Goal: Task Accomplishment & Management: Manage account settings

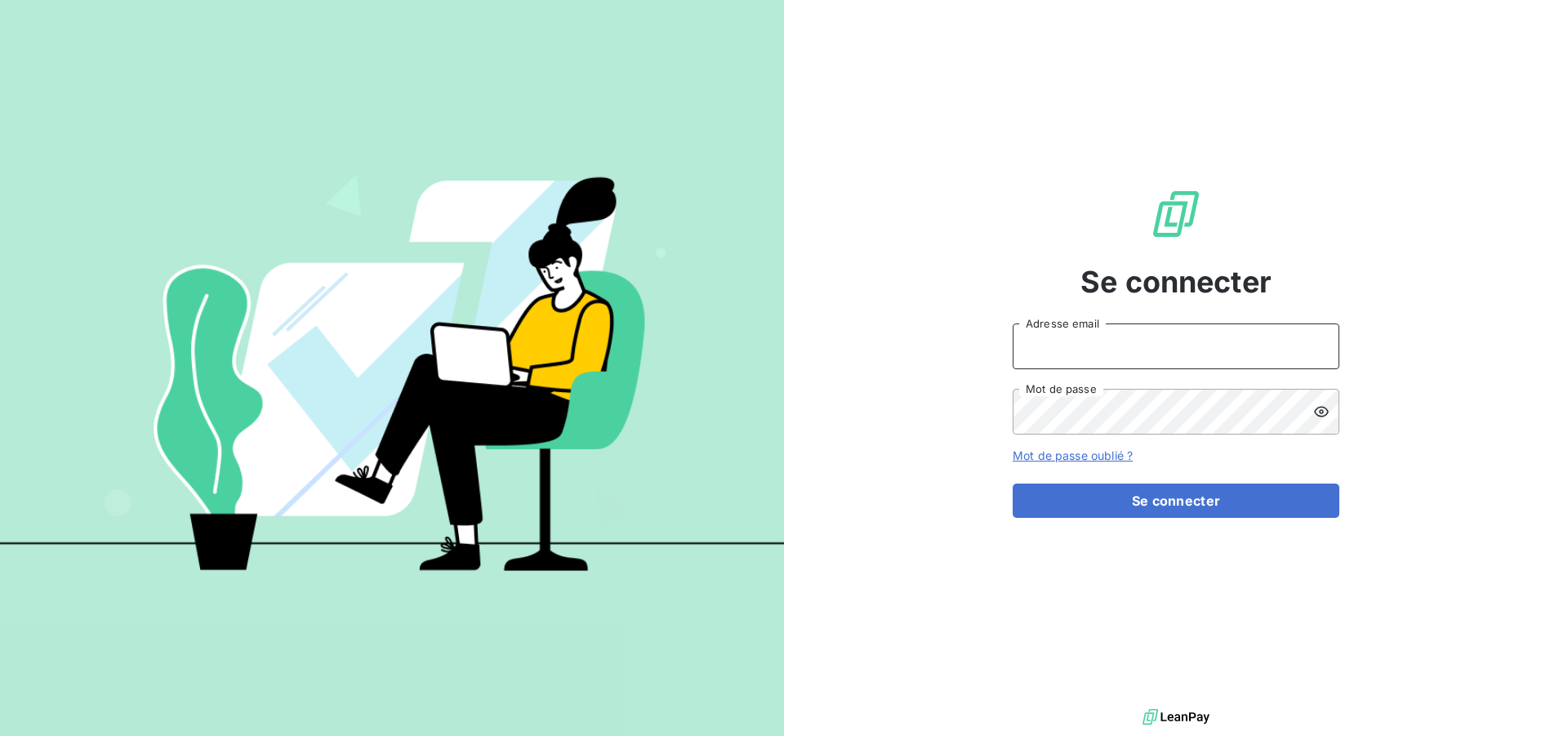
click at [1180, 353] on input "Adresse email" at bounding box center [1176, 347] width 327 height 46
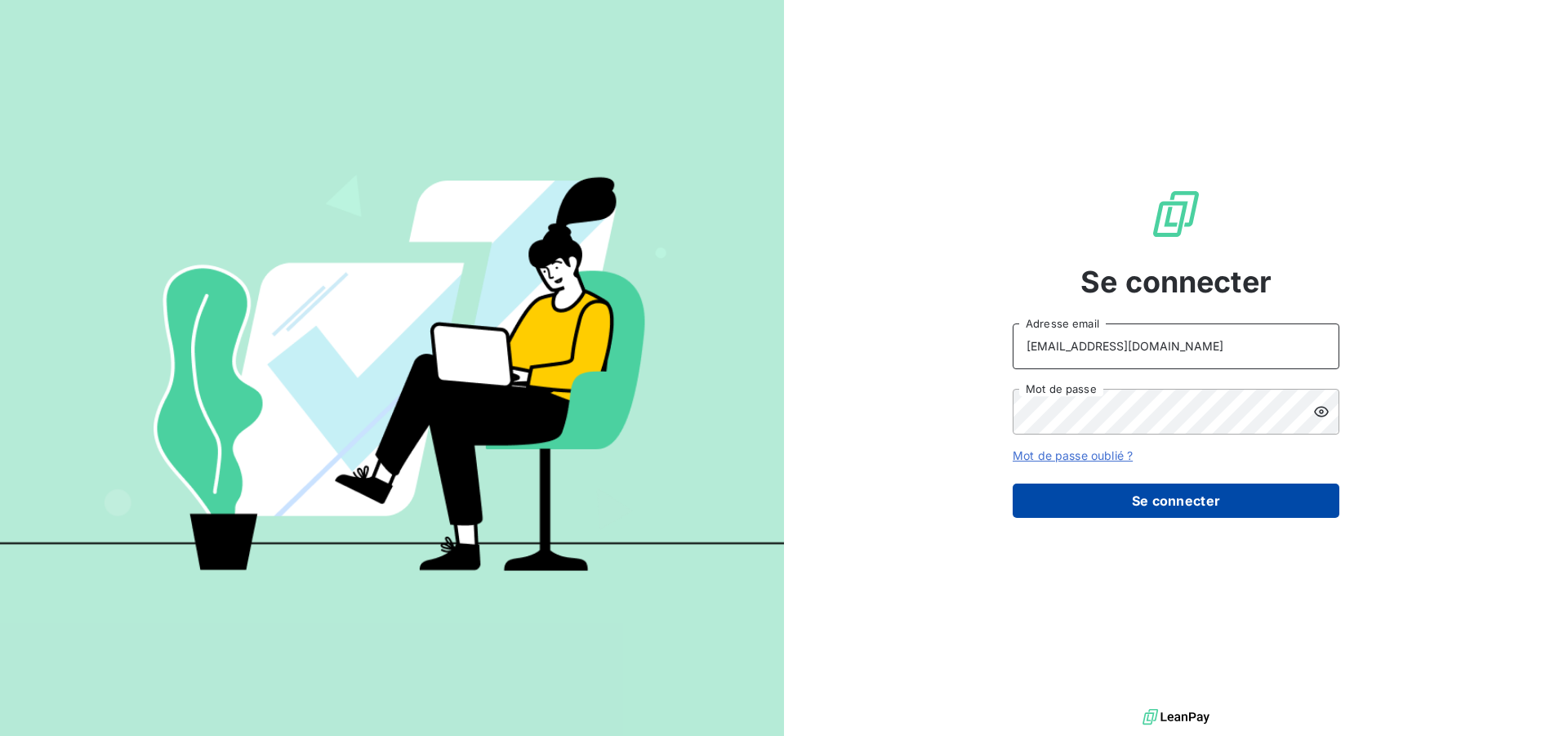
type input "[EMAIL_ADDRESS][DOMAIN_NAME]"
click at [1156, 497] on button "Se connecter" at bounding box center [1176, 501] width 327 height 34
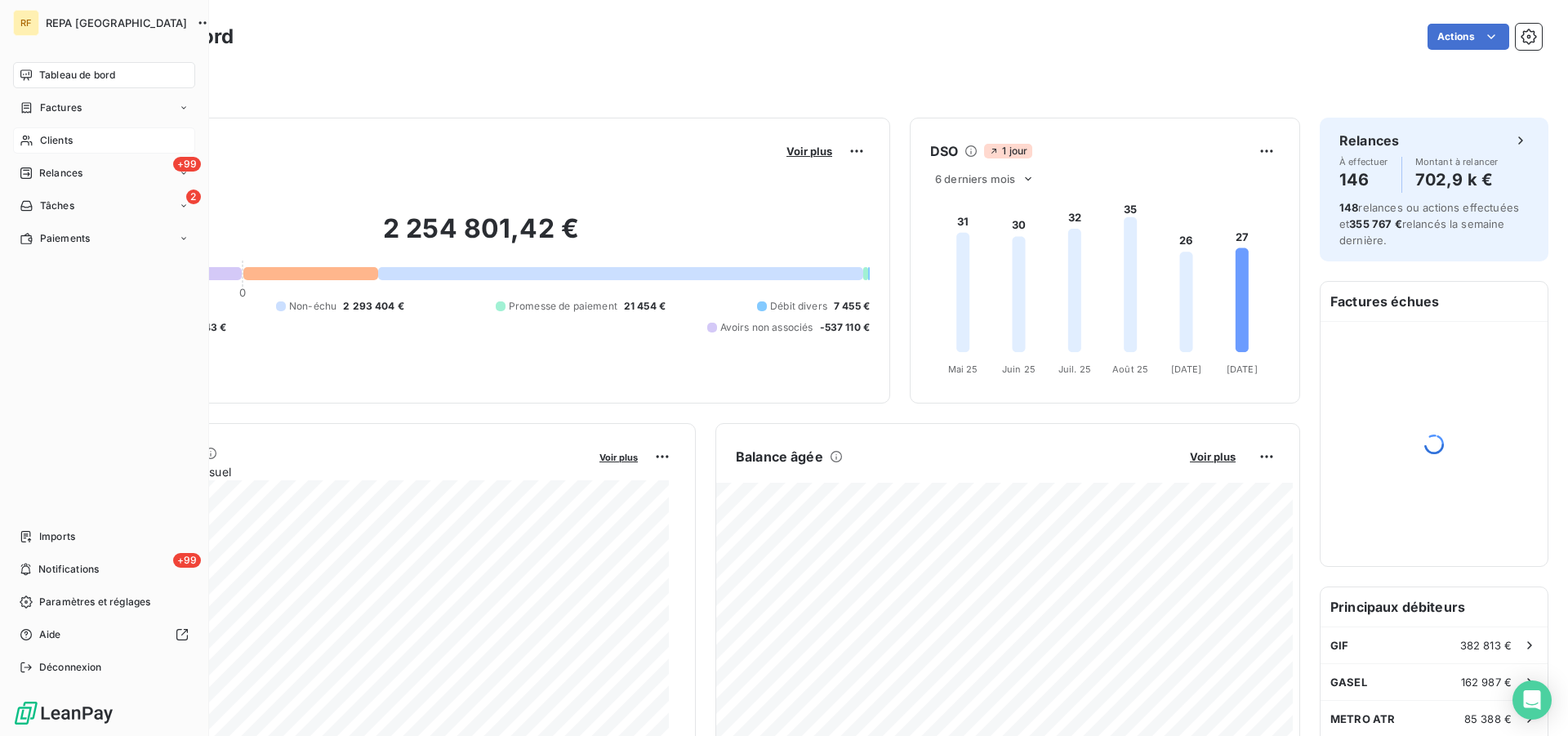
click at [61, 136] on span "Clients" at bounding box center [57, 140] width 33 height 15
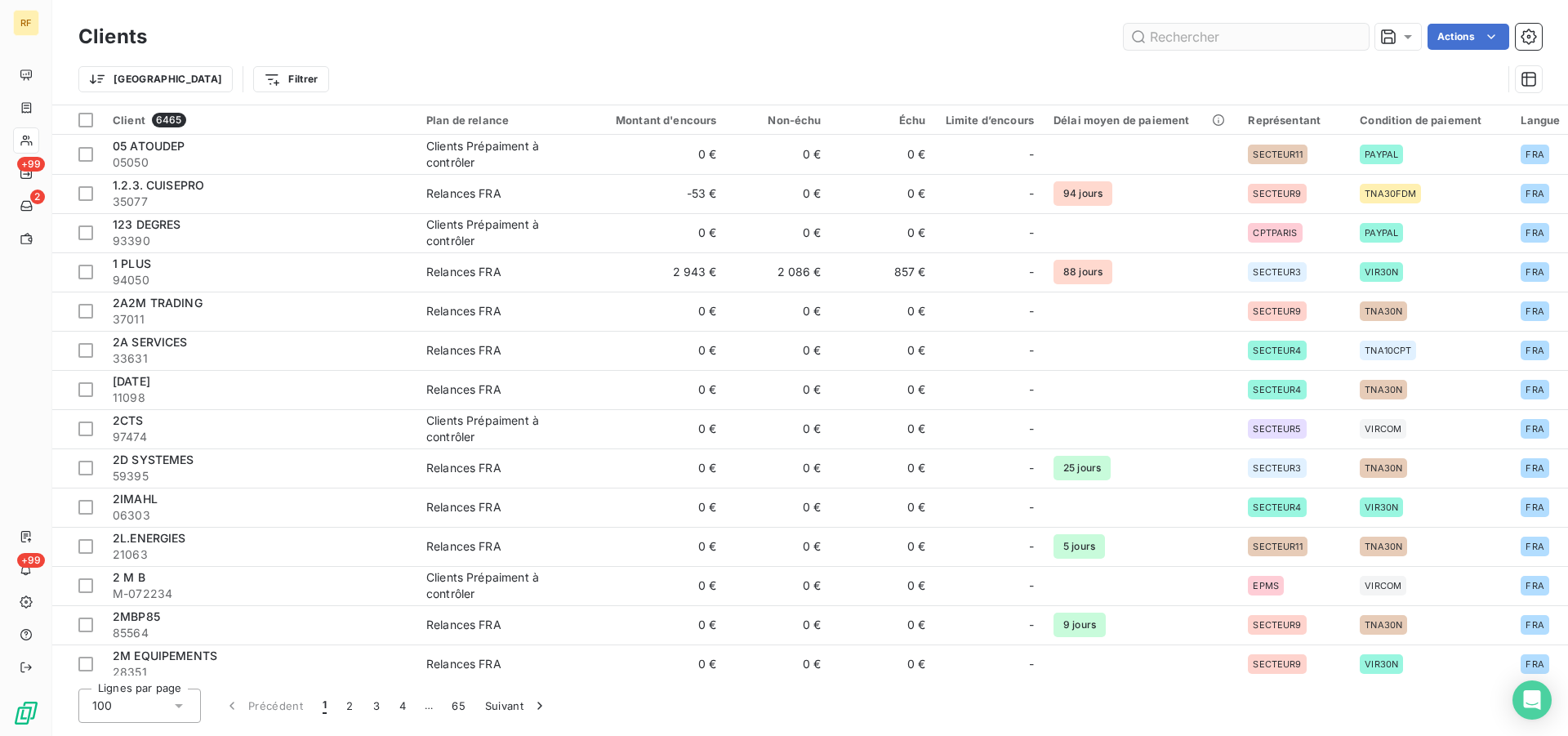
click at [1221, 28] on input "text" at bounding box center [1246, 37] width 245 height 26
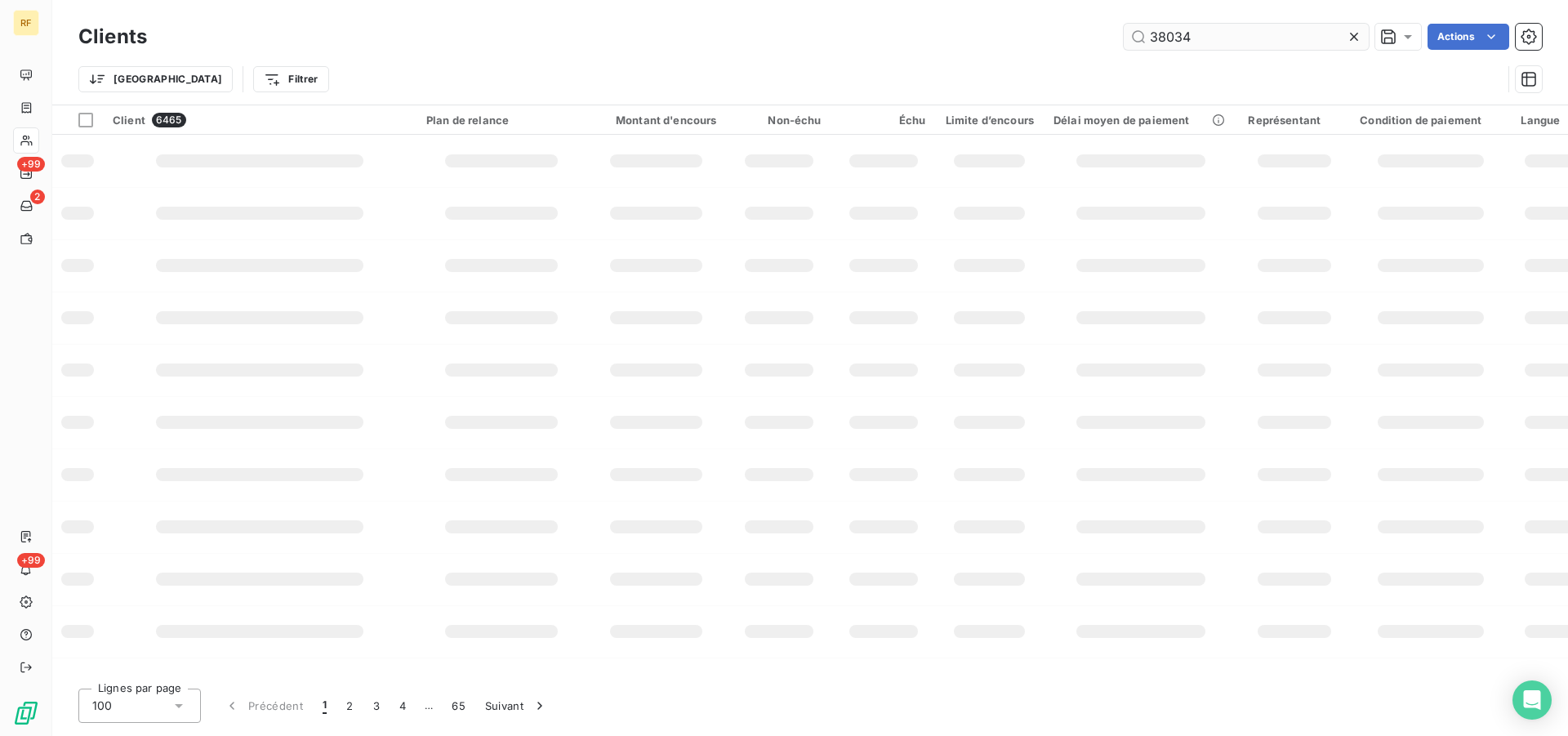
type input "38034"
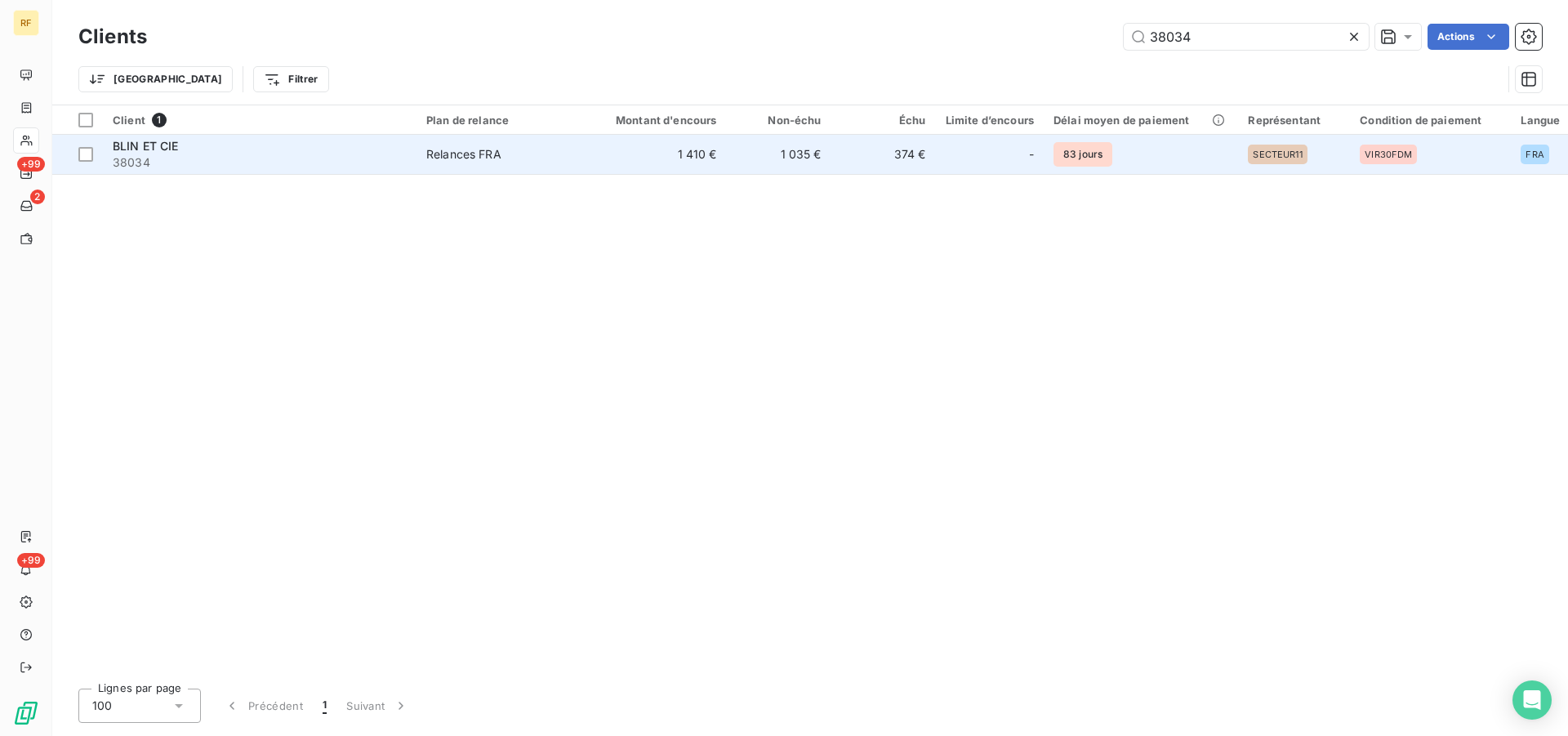
click at [483, 157] on div "Relances FRA" at bounding box center [463, 154] width 75 height 16
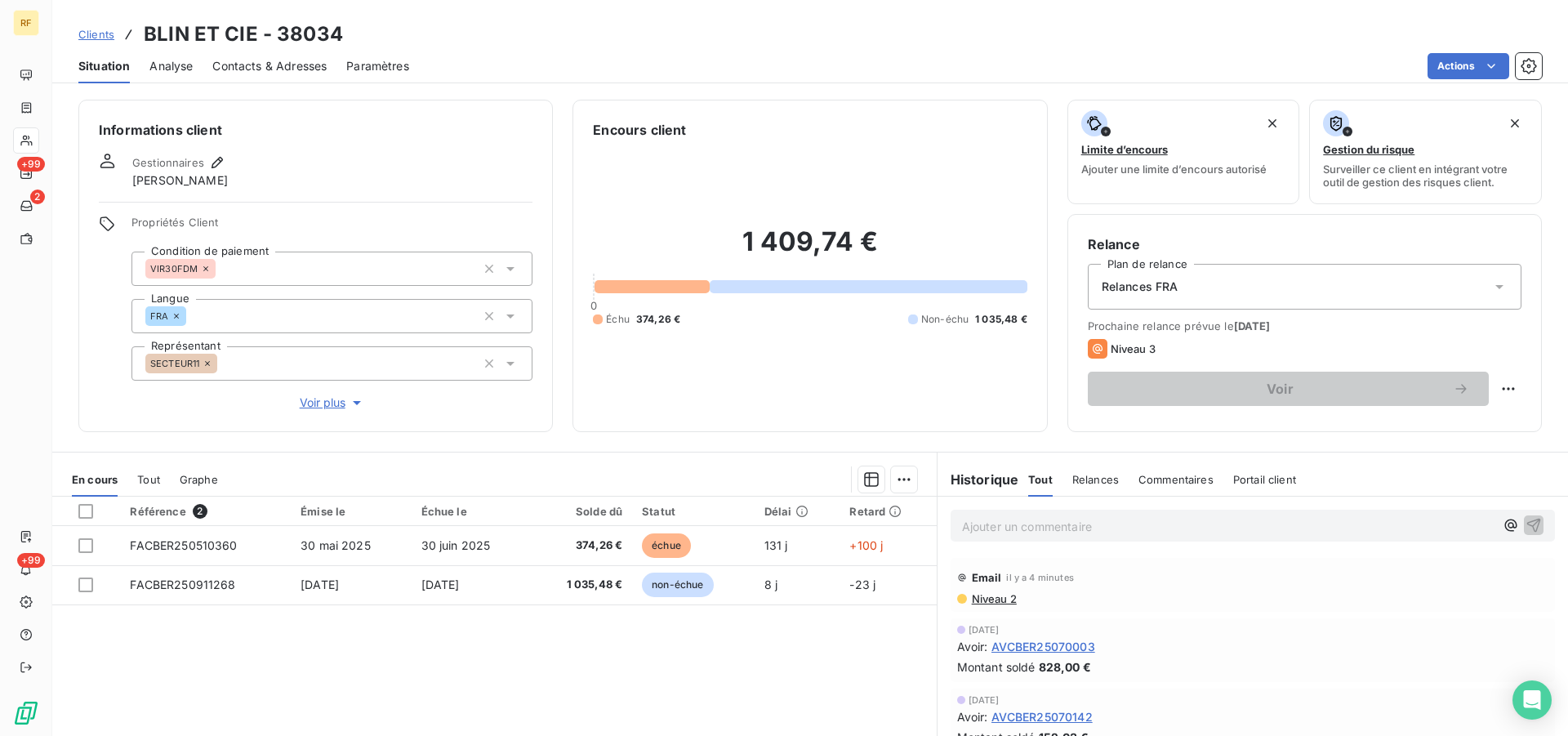
click at [282, 65] on span "Contacts & Adresses" at bounding box center [269, 67] width 114 height 16
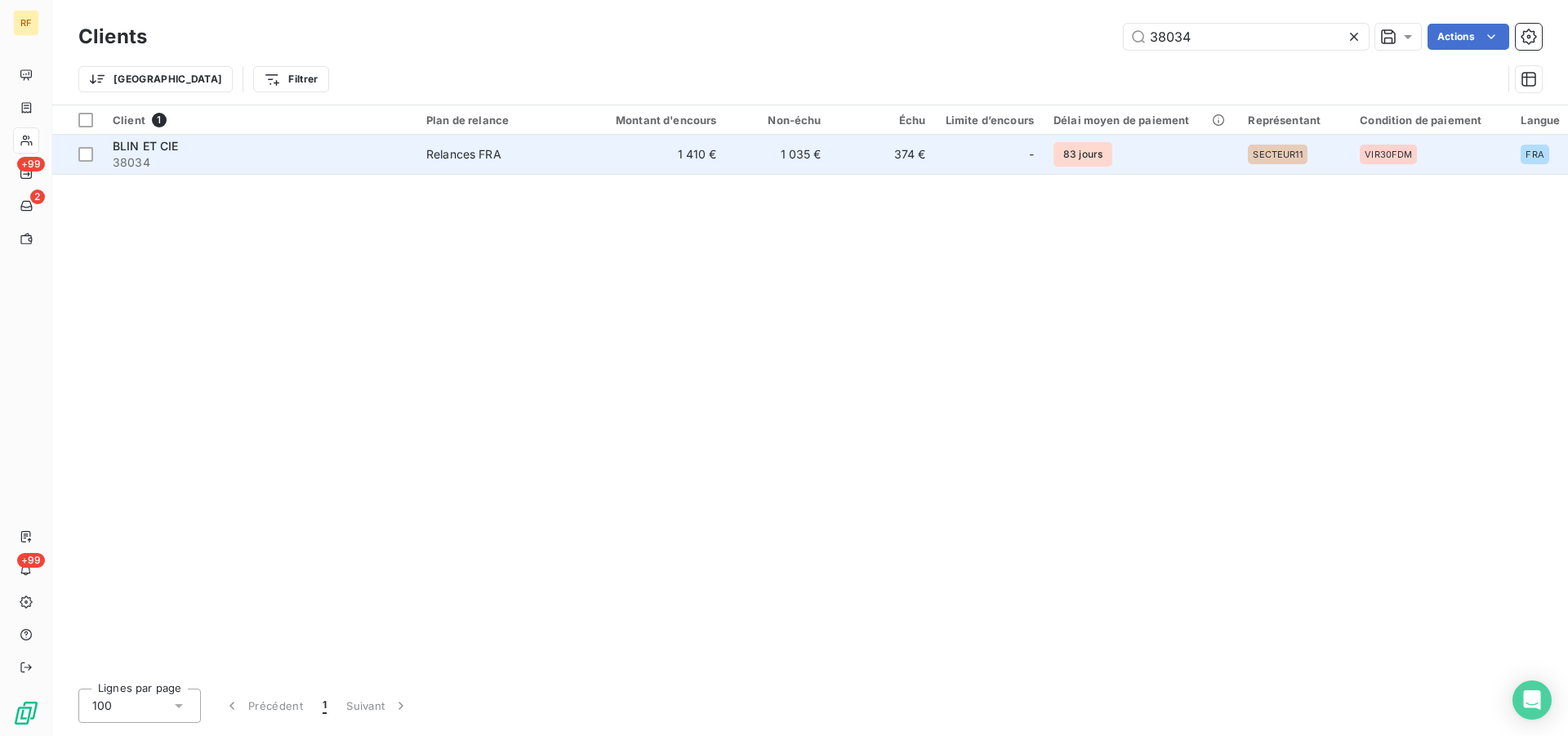
click at [784, 153] on td "1 035 €" at bounding box center [779, 154] width 104 height 39
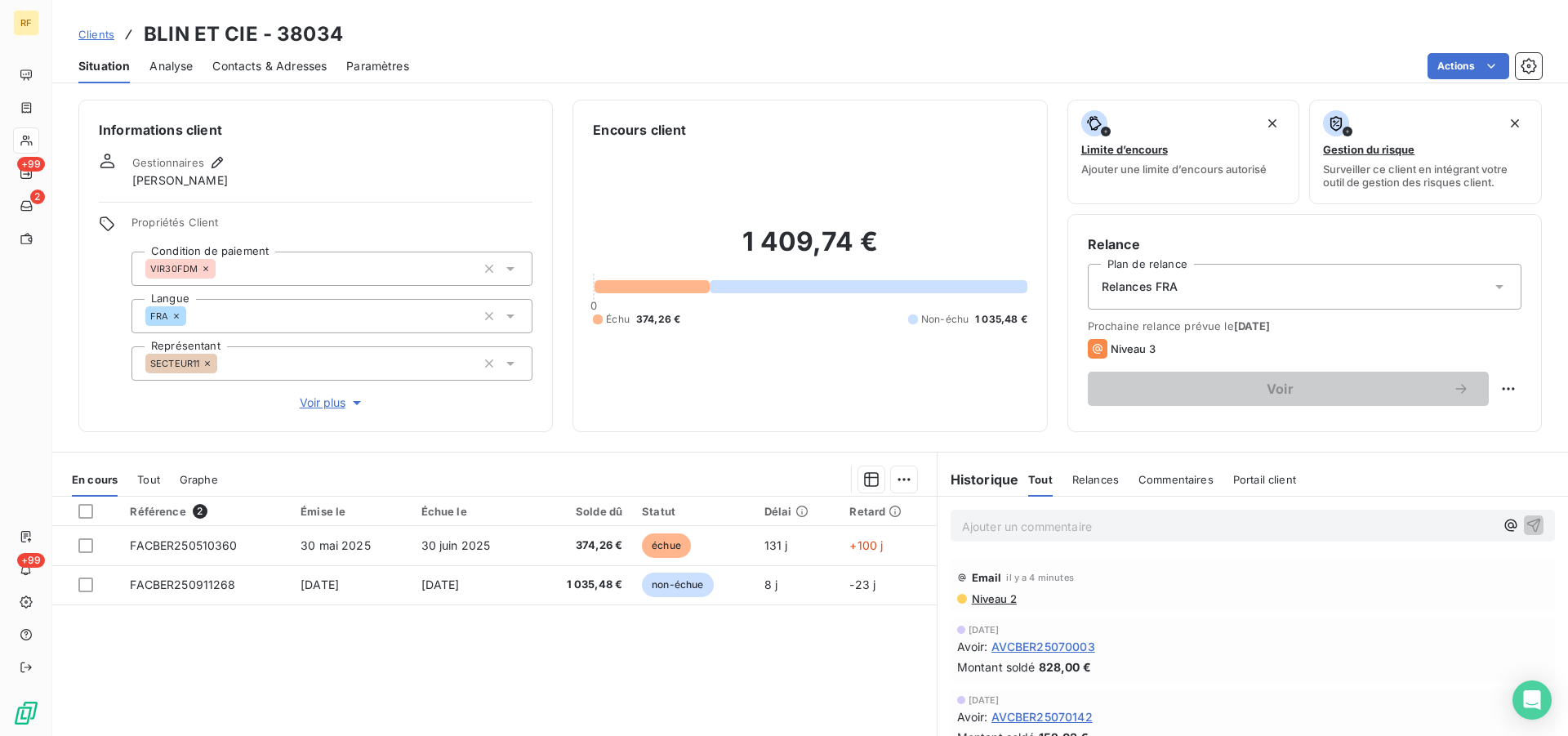
scroll to position [167, 0]
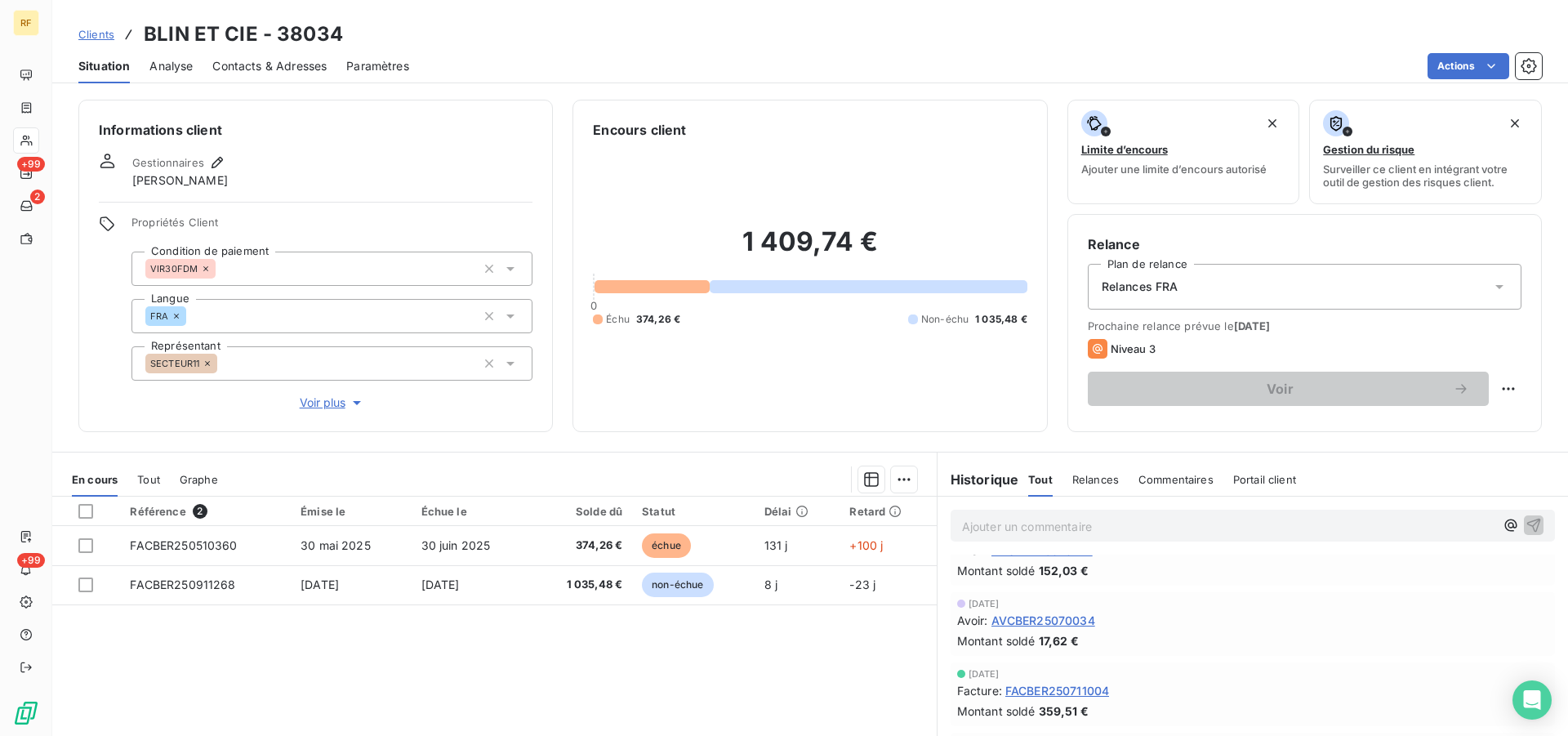
click at [1077, 474] on span "Relances" at bounding box center [1095, 480] width 47 height 13
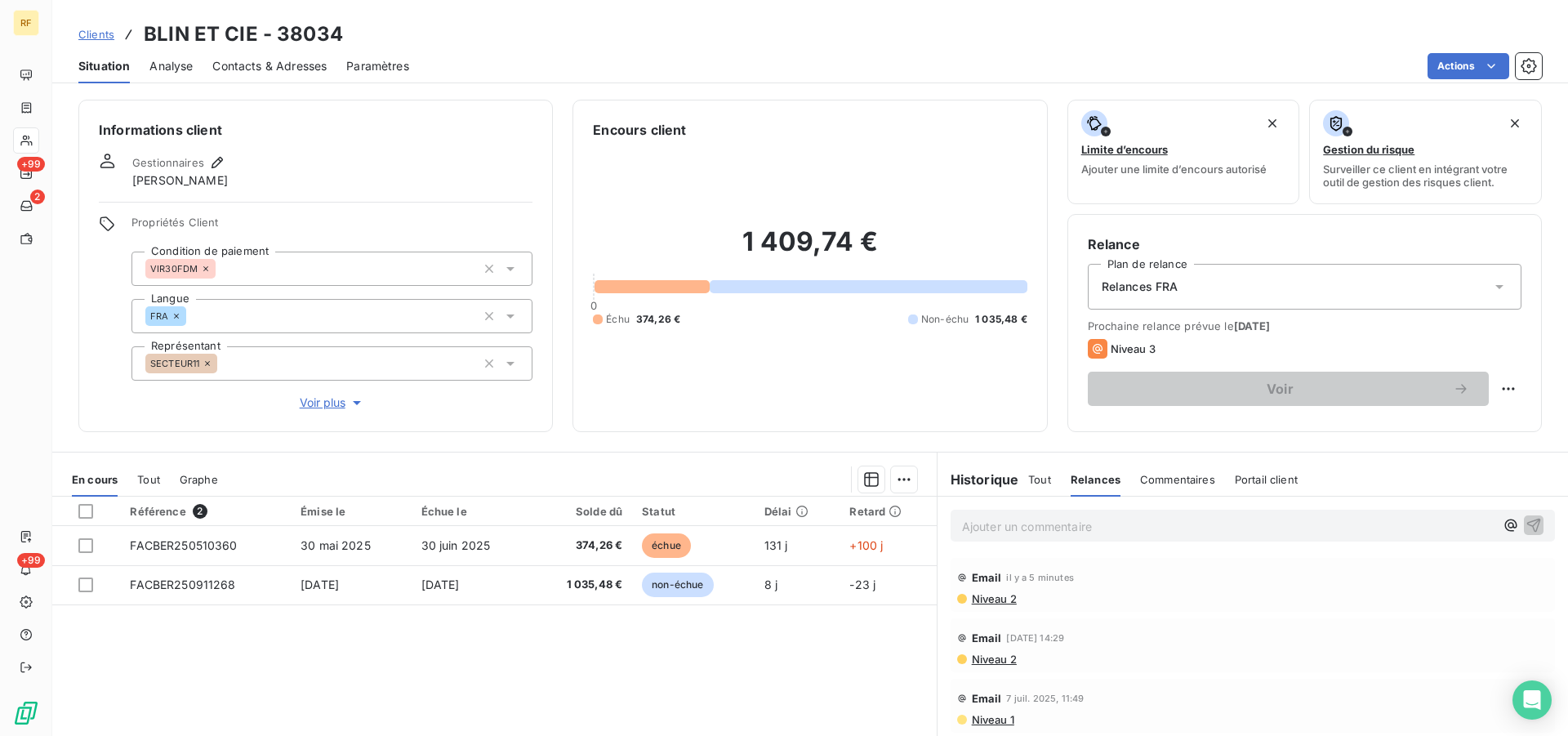
scroll to position [83, 0]
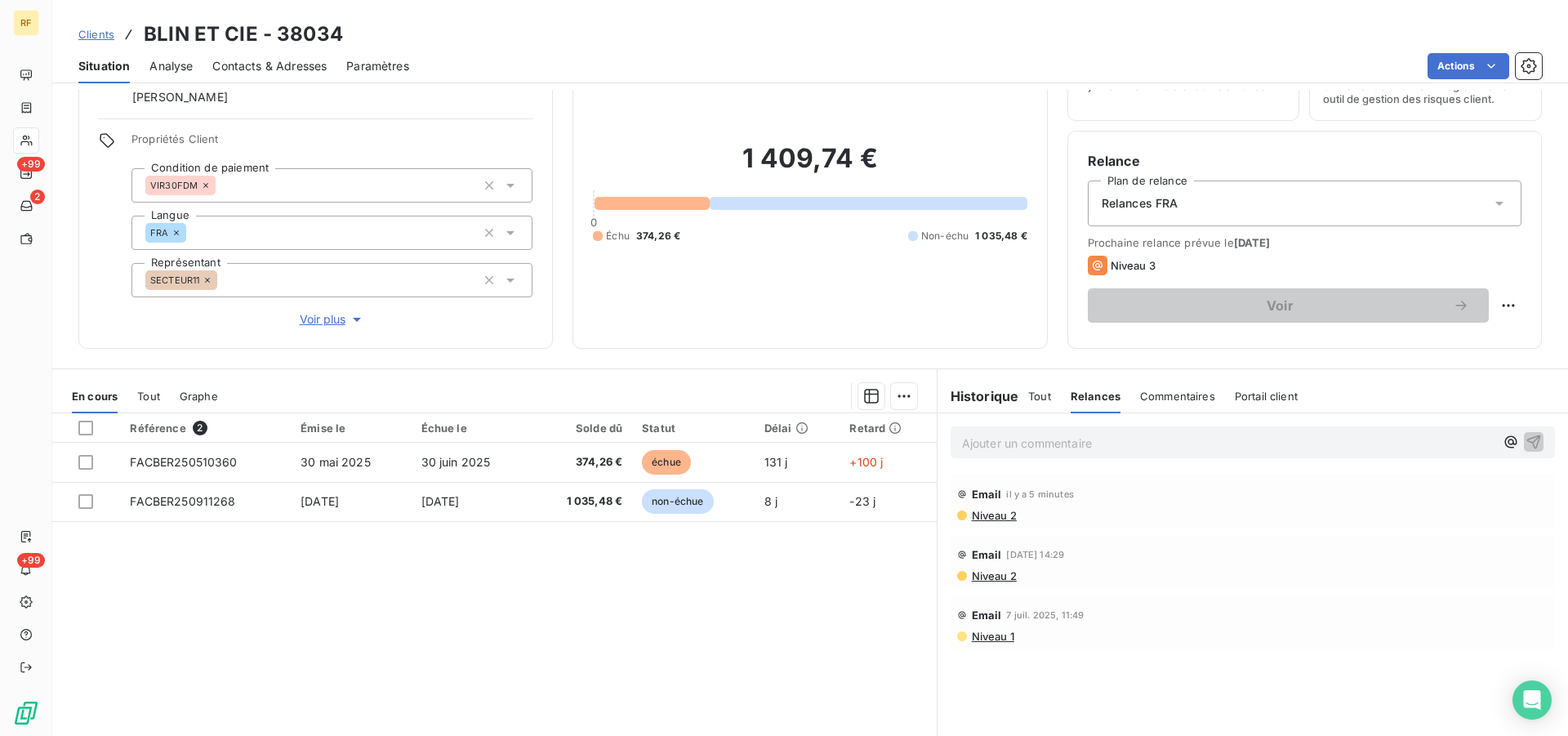
click at [999, 640] on span "Niveau 1" at bounding box center [992, 636] width 44 height 13
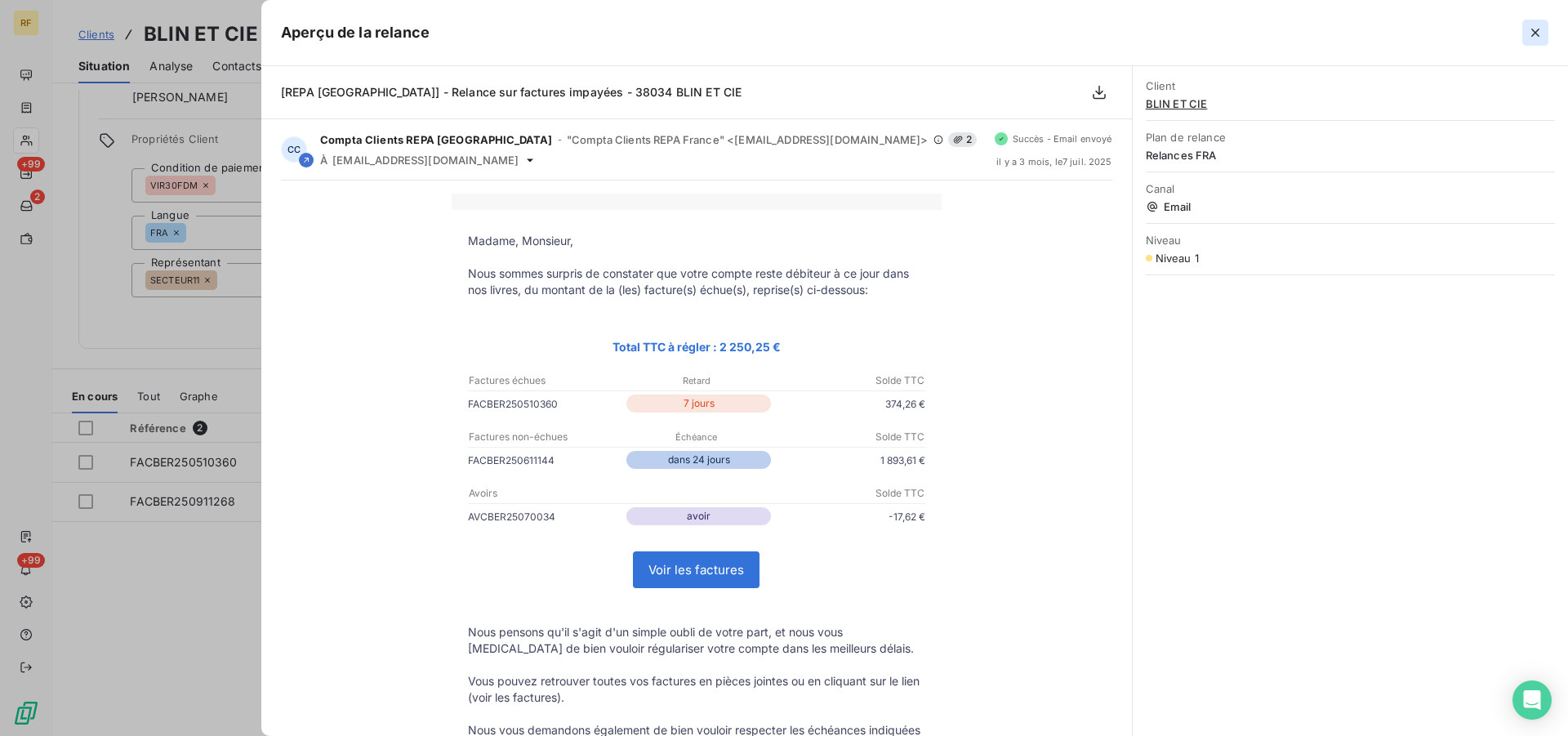
click at [1529, 33] on icon "button" at bounding box center [1535, 33] width 16 height 16
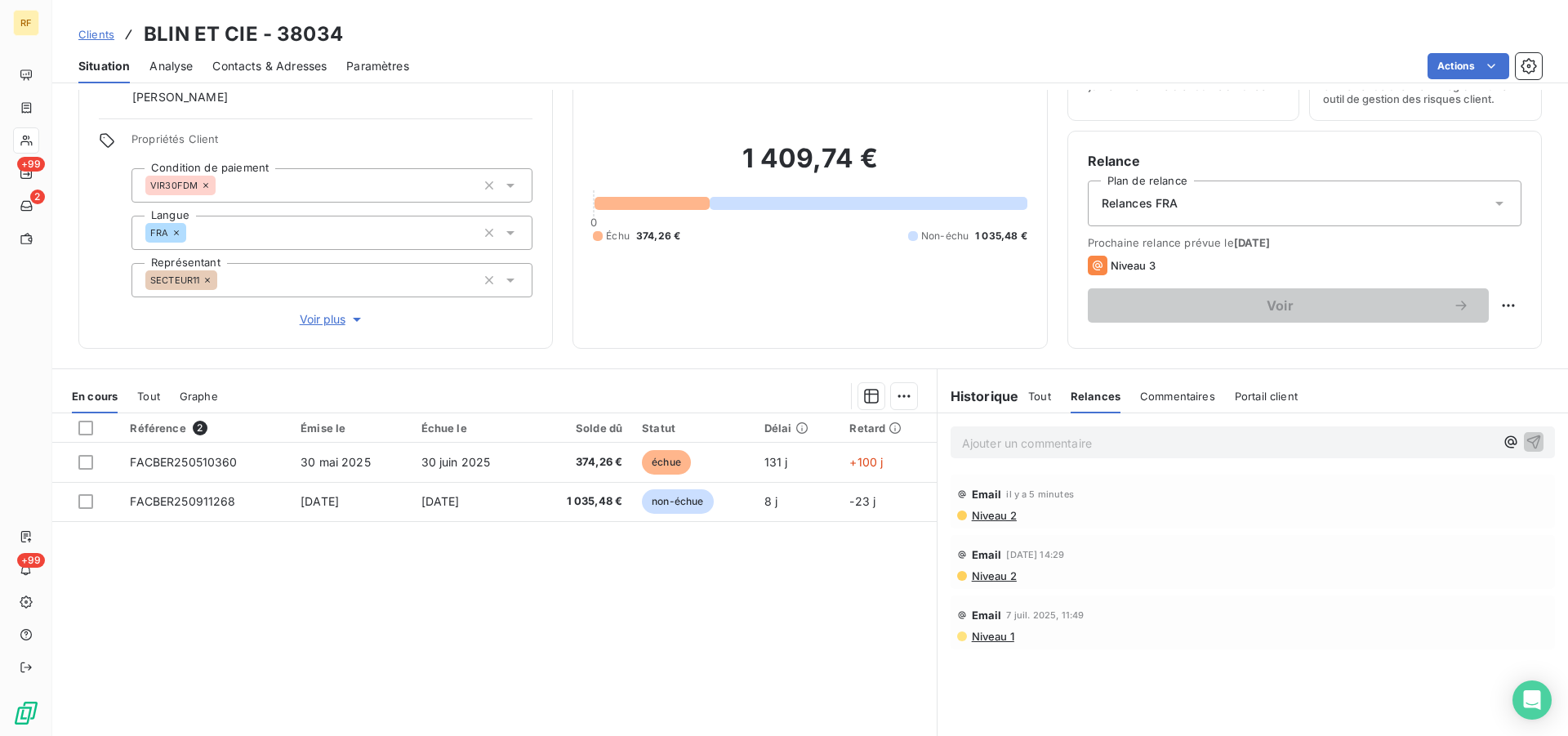
click at [1184, 450] on p "Ajouter un commentaire ﻿" at bounding box center [1228, 443] width 532 height 21
click at [1079, 439] on p "Ajouter un commentaire ﻿" at bounding box center [1228, 443] width 532 height 21
click at [1079, 436] on div "[DATE] ENVOI RGT NAVAIT PAS FA" at bounding box center [1228, 441] width 532 height 21
click at [1080, 439] on span "[DATE] ENVOI RGT NAVAIT PAS FA" at bounding box center [1060, 441] width 195 height 14
click at [1179, 442] on p "[DATE] ENVOI RGT N'AVAIT PAS FA" at bounding box center [1228, 442] width 532 height 19
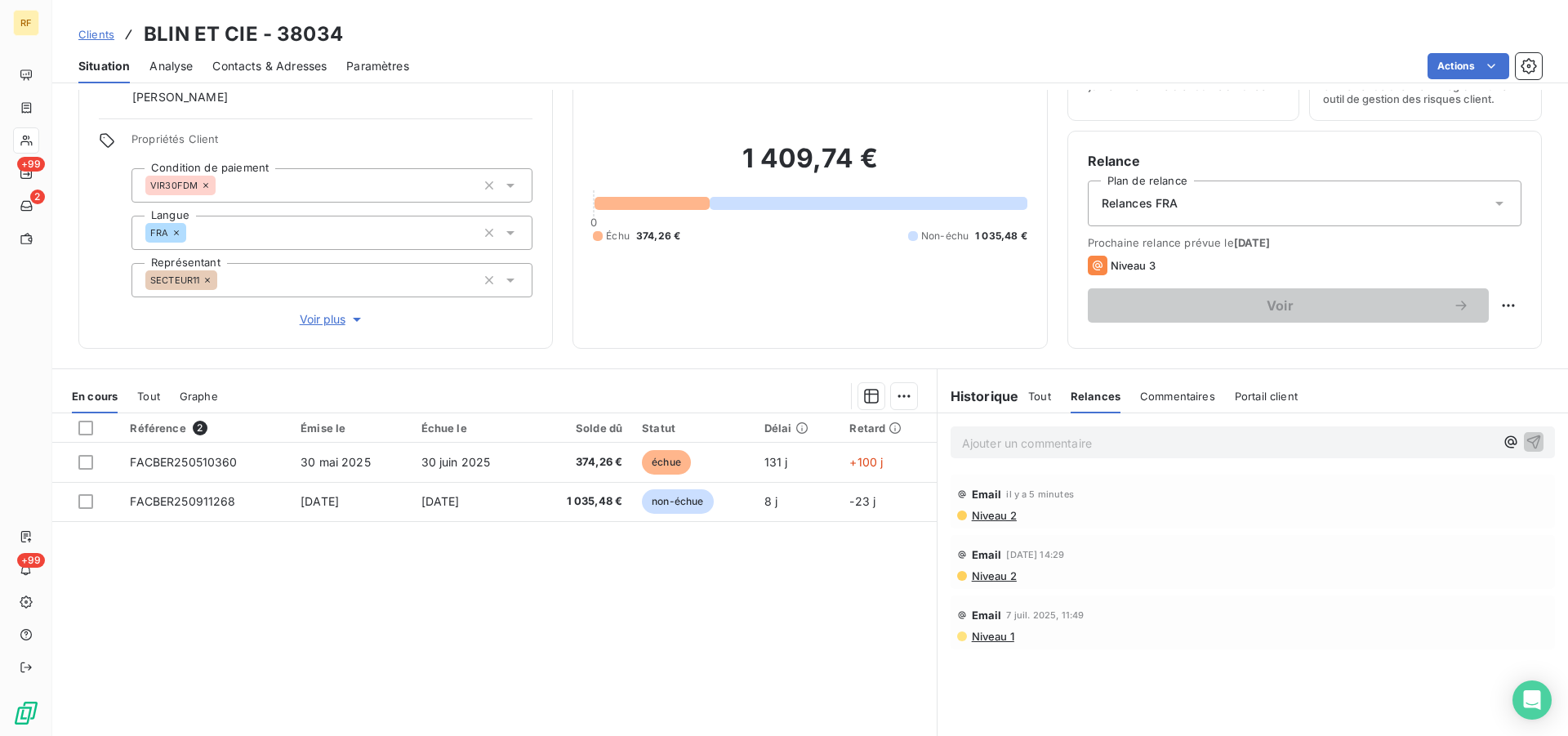
click at [1337, 442] on p "Ajouter un commentaire ﻿" at bounding box center [1228, 443] width 532 height 21
click at [1165, 394] on span "Commentaires" at bounding box center [1177, 396] width 75 height 13
